Goal: Transaction & Acquisition: Download file/media

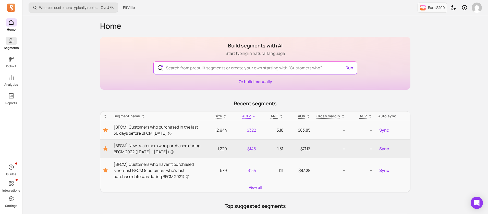
click at [11, 40] on icon at bounding box center [11, 41] width 6 height 6
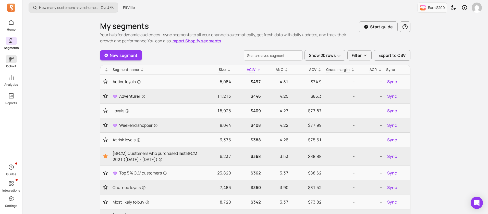
click at [12, 61] on icon at bounding box center [11, 59] width 6 height 6
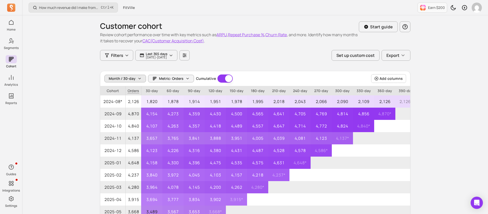
click at [140, 79] on icon "button" at bounding box center [140, 79] width 4 height 4
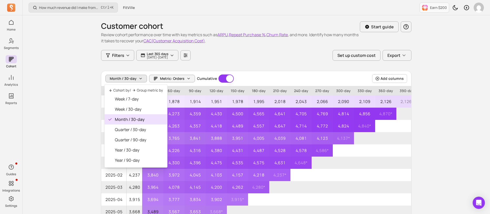
click at [174, 81] on div "Month / 30-day Metric: Orders Cumulative Cumulative" at bounding box center [169, 78] width 128 height 8
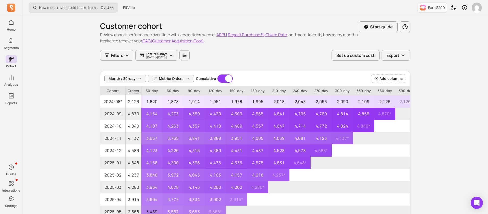
click at [174, 81] on span "Metric: Orders" at bounding box center [171, 78] width 24 height 5
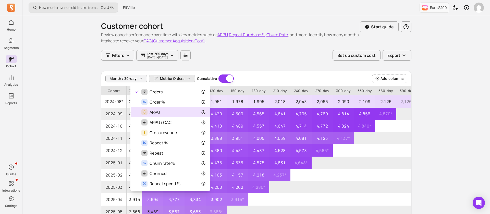
click at [190, 115] on div "$ ARPU" at bounding box center [170, 112] width 71 height 6
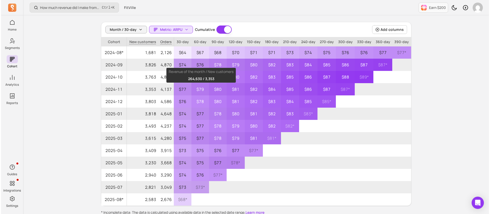
scroll to position [49, 0]
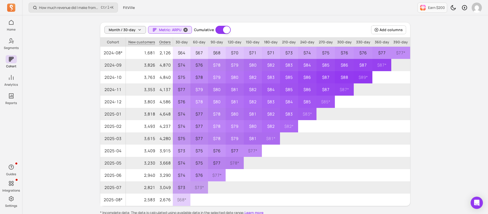
click at [183, 29] on icon "button" at bounding box center [185, 29] width 5 height 5
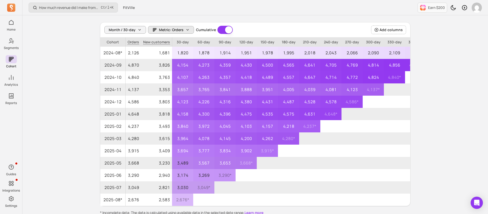
click at [178, 30] on span "Metric: Orders" at bounding box center [171, 29] width 24 height 5
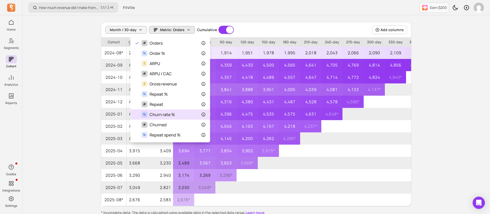
click at [197, 116] on div "% Churn rate %" at bounding box center [170, 114] width 71 height 6
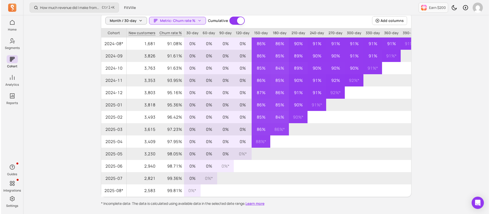
scroll to position [30, 0]
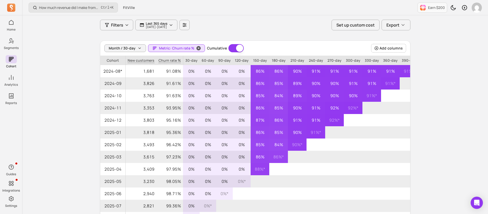
click at [180, 47] on span "Metric: Churn rate %" at bounding box center [176, 48] width 35 height 5
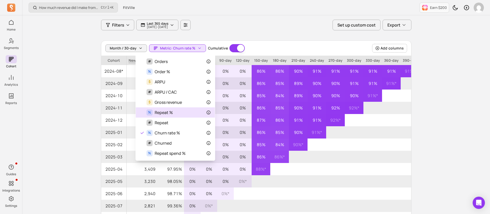
click at [173, 111] on div "% Repeat %" at bounding box center [175, 112] width 71 height 6
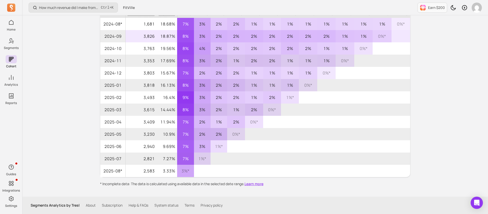
scroll to position [39, 0]
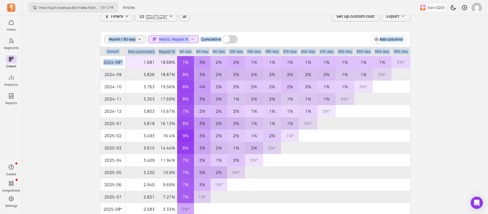
drag, startPoint x: 103, startPoint y: 46, endPoint x: 136, endPoint y: 68, distance: 39.3
click at [136, 68] on div "Month / 30-day Metric: Repeat % Cumulative Cumulative Add columns Cohort New cu…" at bounding box center [255, 124] width 310 height 184
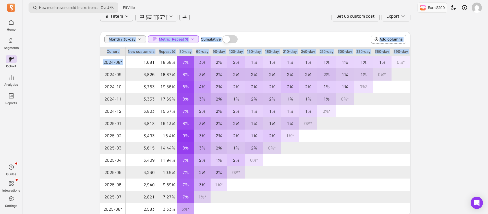
click at [104, 51] on p "Cohort" at bounding box center [112, 51] width 25 height 9
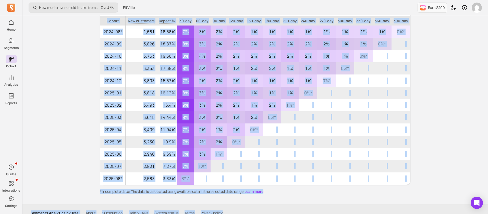
scroll to position [78, 0]
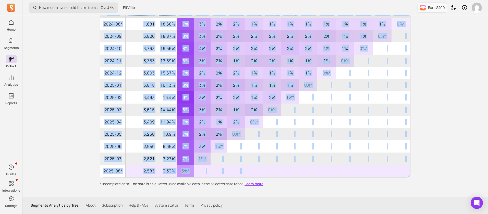
drag, startPoint x: 103, startPoint y: 51, endPoint x: 251, endPoint y: 171, distance: 190.9
click at [251, 171] on table "Cohort New customers Repeat % 30-day 60-day 90-day 120-day 150-day 180-day 210-…" at bounding box center [255, 93] width 310 height 168
copy table "Cohort New customers Repeat % 30-day 60-day 90-day 120-day 150-day 180-day 210-…"
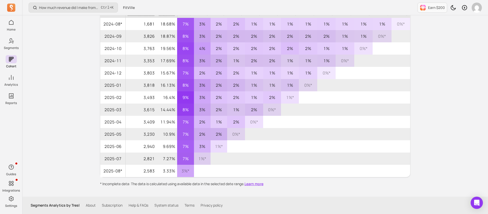
click at [91, 116] on div "How much revenue did I make from newly acquired customers? Ctrl + K FitVille Ea…" at bounding box center [254, 68] width 465 height 292
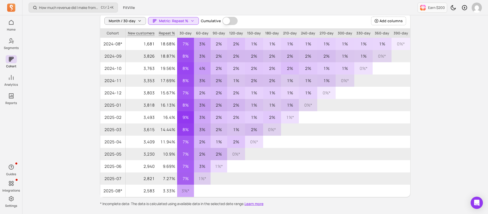
scroll to position [55, 0]
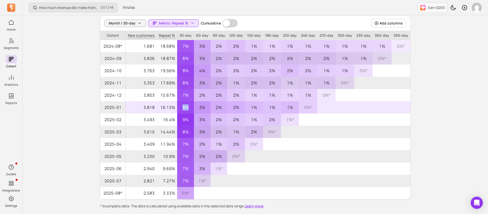
drag, startPoint x: 185, startPoint y: 108, endPoint x: 191, endPoint y: 107, distance: 5.4
click at [191, 107] on p "8%" at bounding box center [185, 107] width 17 height 12
copy p "8%"
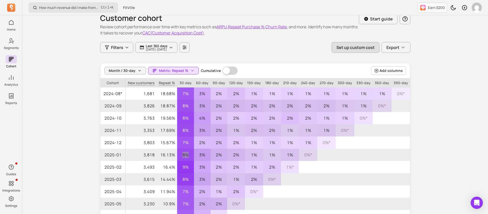
scroll to position [0, 0]
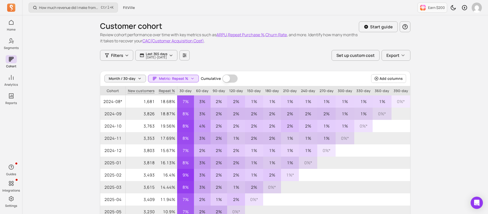
click at [437, 127] on div "How much revenue did I make from newly acquired customers? Ctrl + K FitVille Ea…" at bounding box center [254, 146] width 465 height 292
click at [402, 57] on icon "button" at bounding box center [402, 55] width 5 height 5
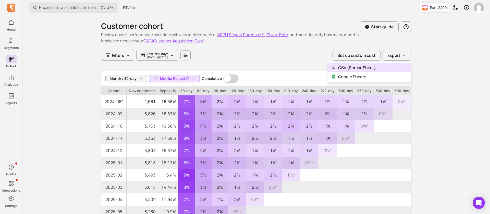
click at [358, 69] on button "CSV (SpreadSheet)" at bounding box center [369, 67] width 84 height 9
